Goal: Information Seeking & Learning: Learn about a topic

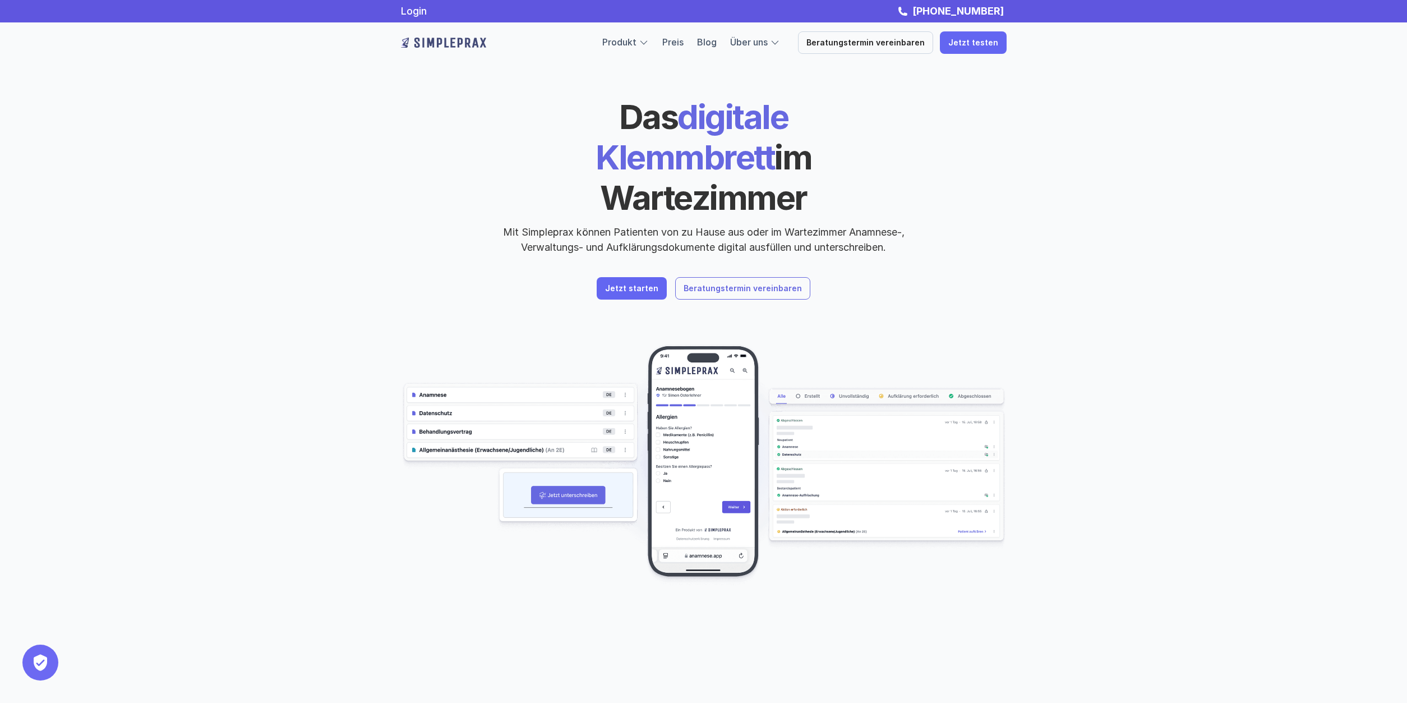
click at [757, 284] on p "Beratungstermin vereinbaren" at bounding box center [743, 289] width 118 height 10
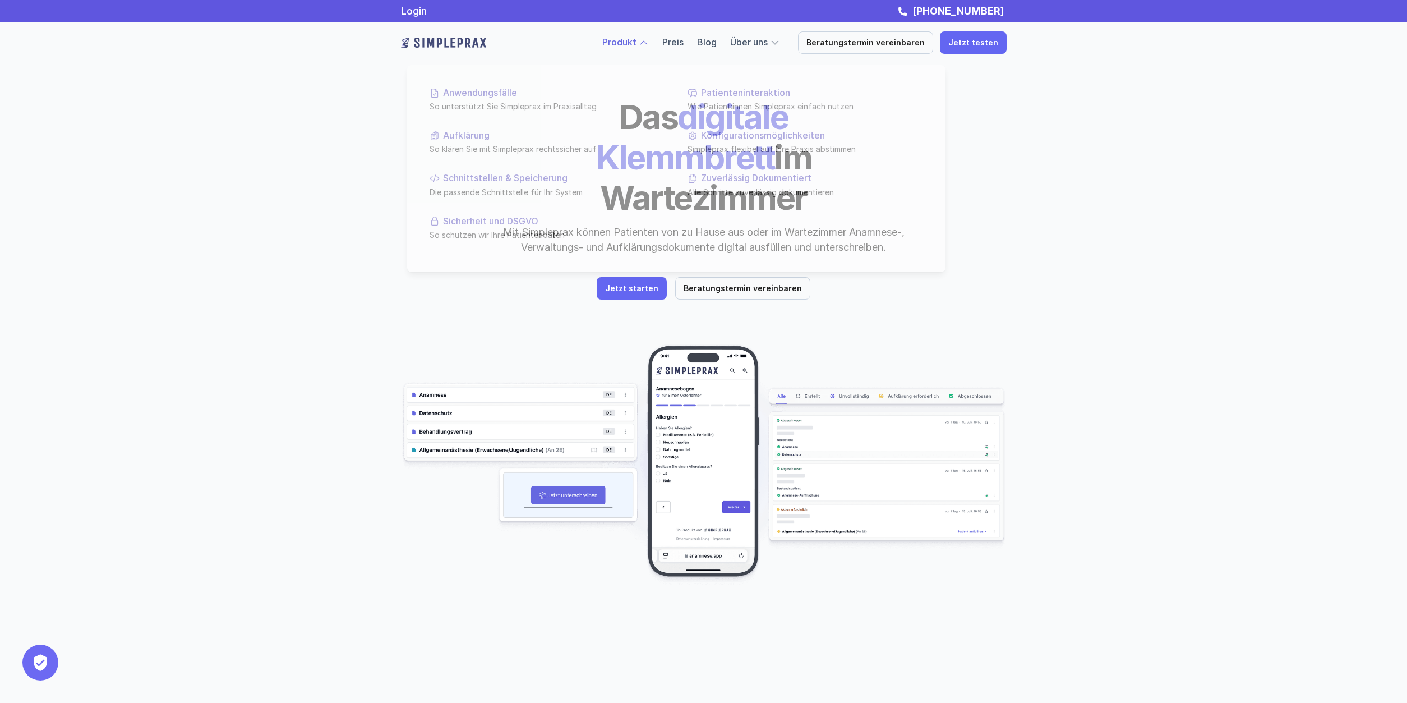
click at [630, 40] on link "Produkt" at bounding box center [619, 41] width 34 height 11
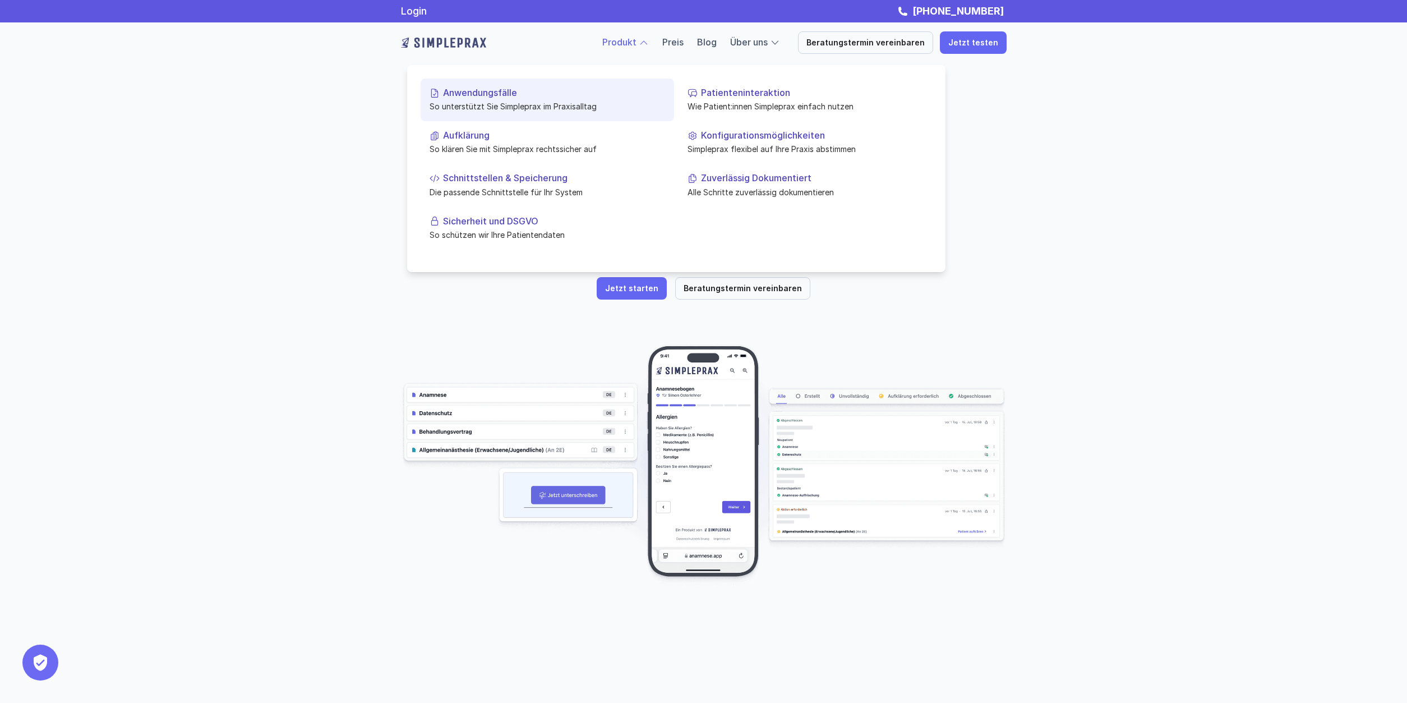
click at [494, 98] on p "Anwendungsfälle" at bounding box center [554, 92] width 222 height 11
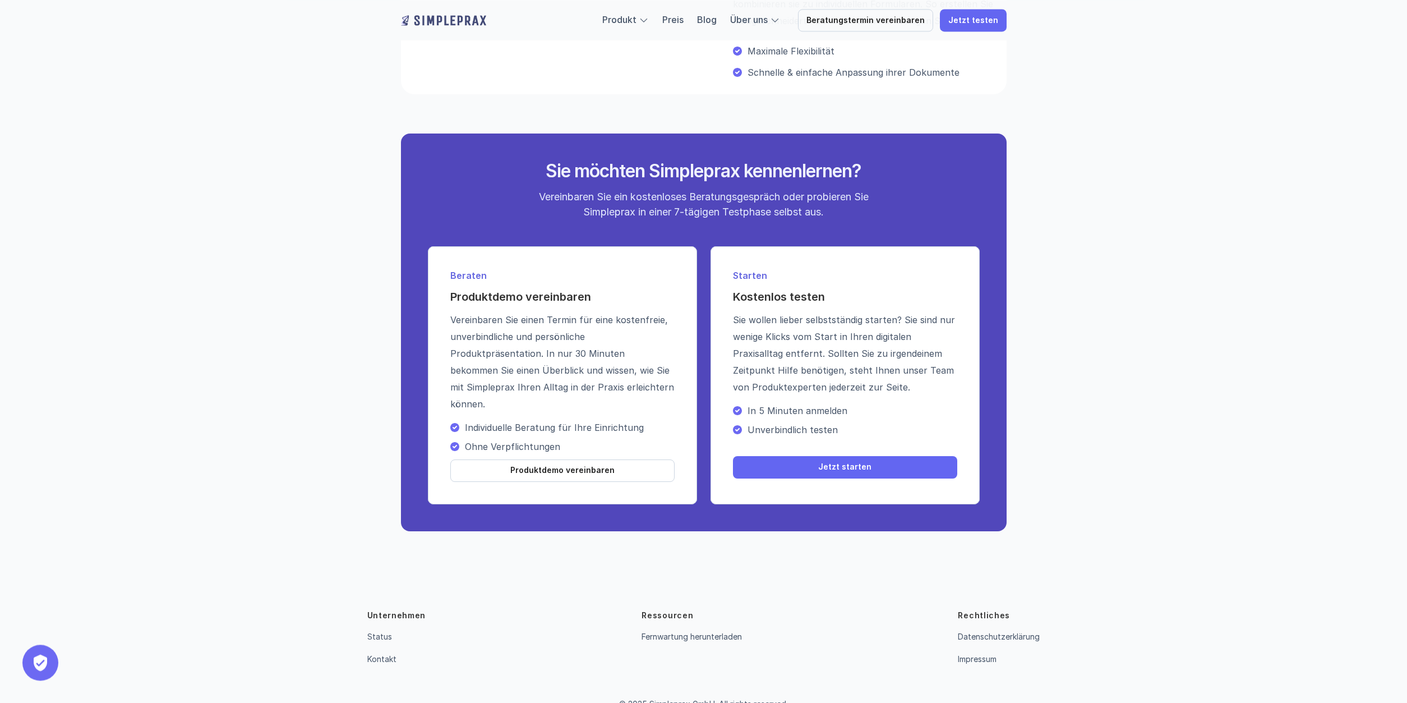
scroll to position [1590, 0]
